Goal: Task Accomplishment & Management: Manage account settings

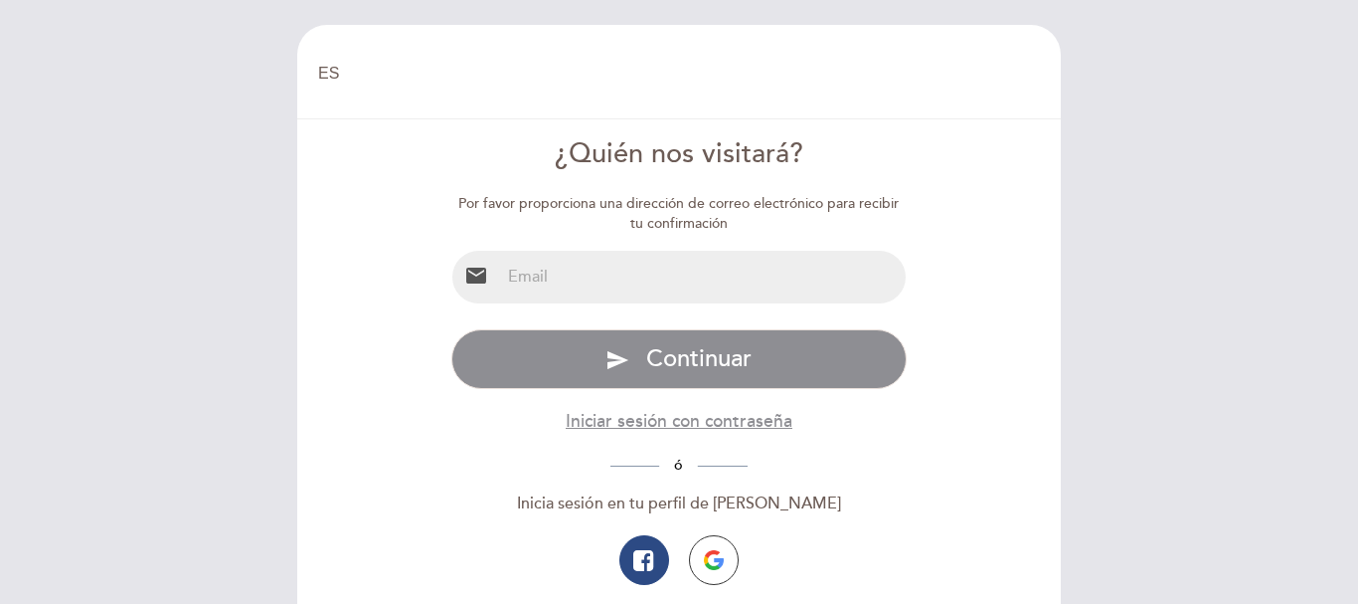
select select "es"
drag, startPoint x: 0, startPoint y: 0, endPoint x: 692, endPoint y: 274, distance: 744.6
click at [692, 274] on input "email" at bounding box center [703, 277] width 407 height 53
type input "[EMAIL_ADDRESS][DOMAIN_NAME]"
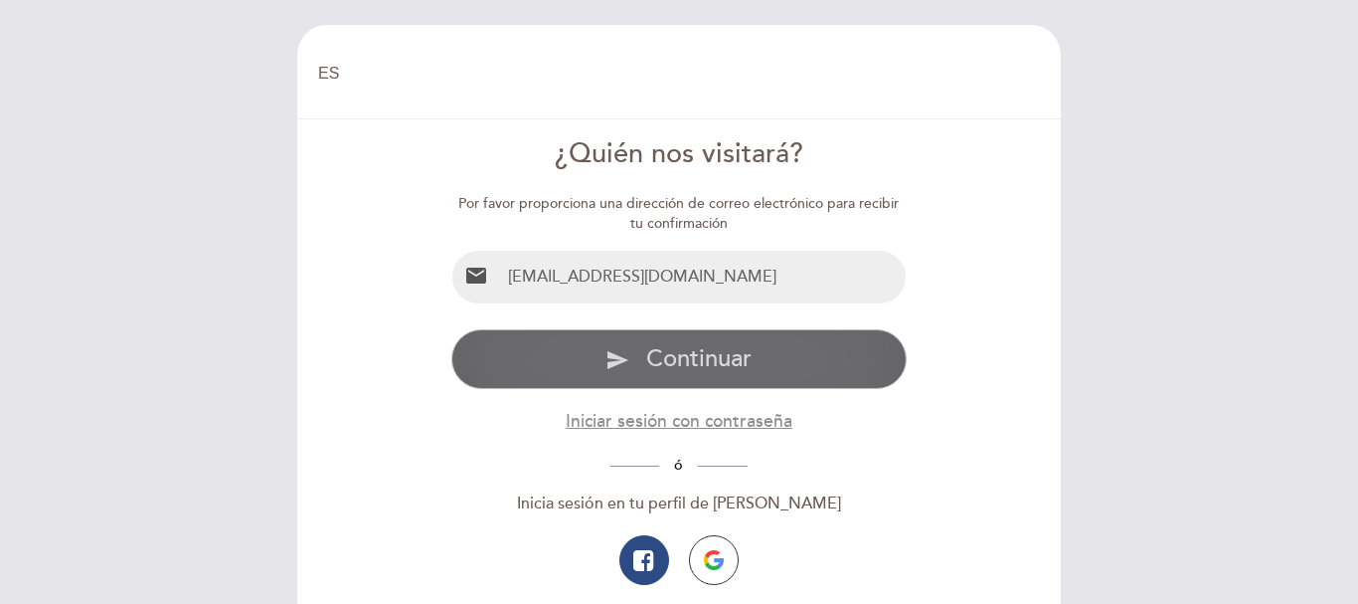
click at [721, 368] on span "Continuar" at bounding box center [698, 358] width 105 height 29
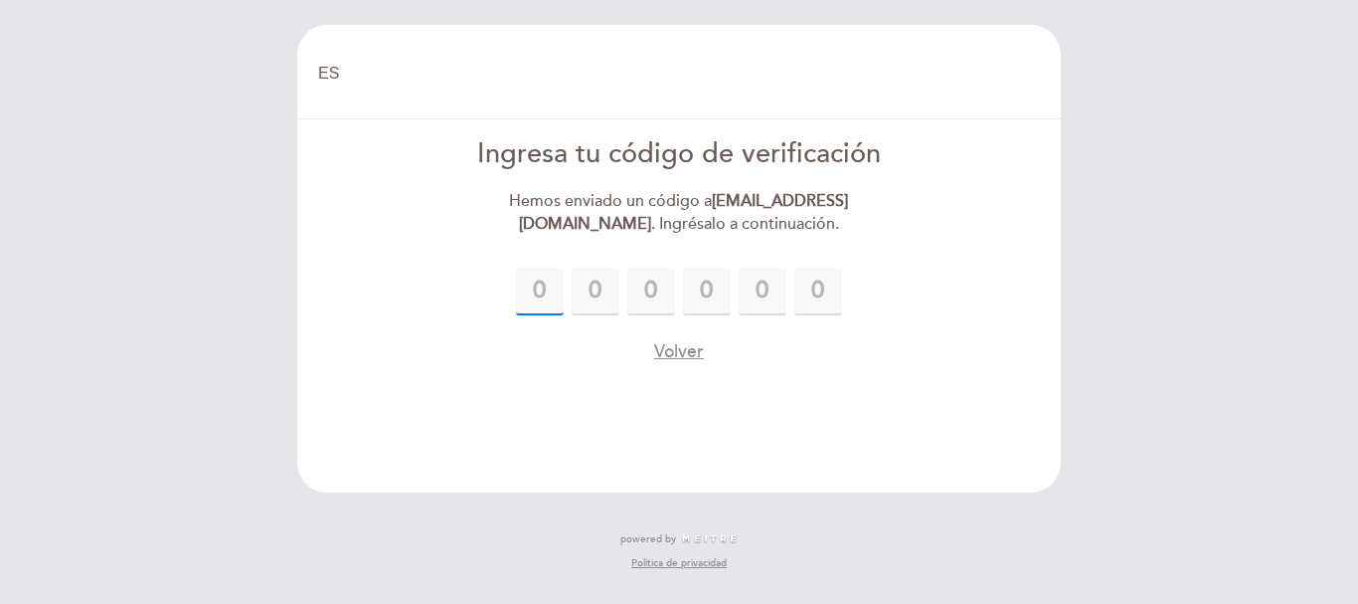
click at [545, 290] on input "text" at bounding box center [540, 292] width 48 height 48
type input "6"
type input "7"
type input "4"
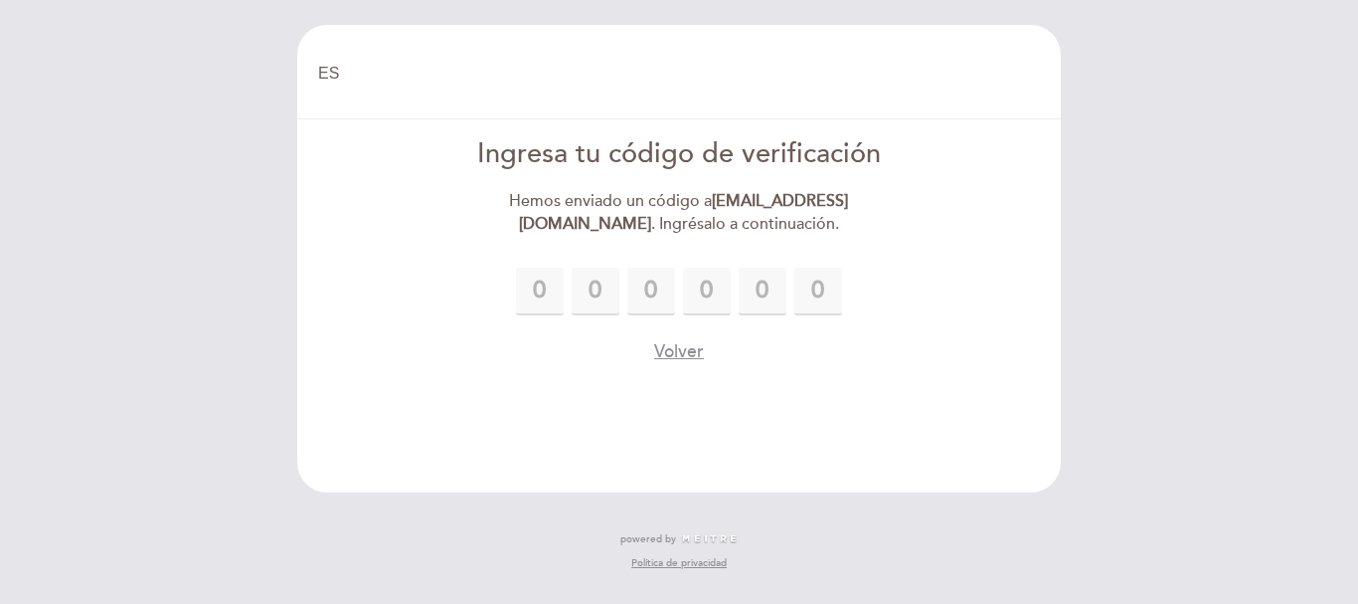
type input "8"
type input "5"
click at [921, 361] on form "Ingresa tu código de verificación Hemos enviado un código a [EMAIL_ADDRESS][DOM…" at bounding box center [679, 249] width 736 height 229
